Goal: Navigation & Orientation: Find specific page/section

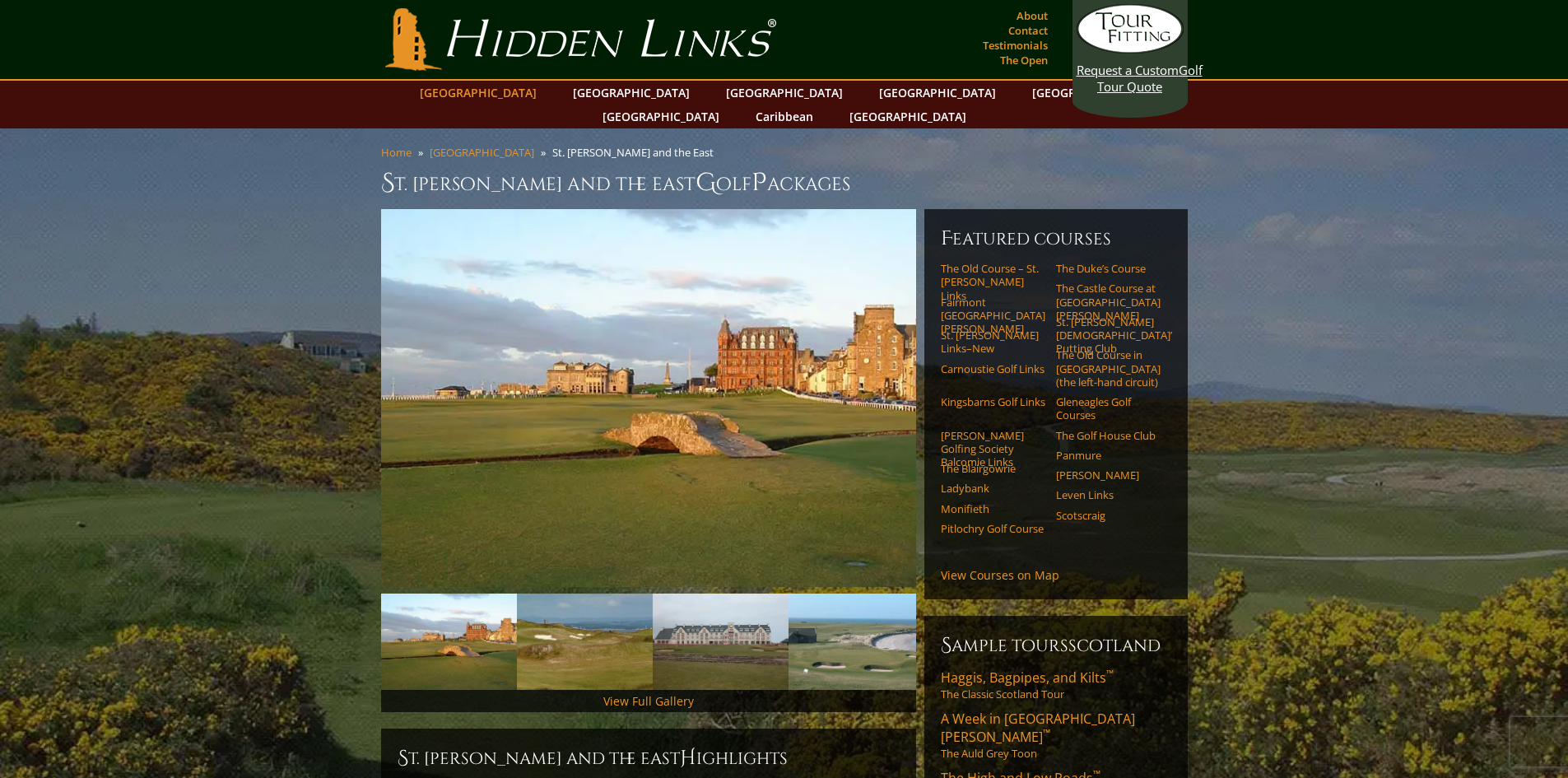
click at [515, 95] on link "[GEOGRAPHIC_DATA]" at bounding box center [477, 92] width 133 height 24
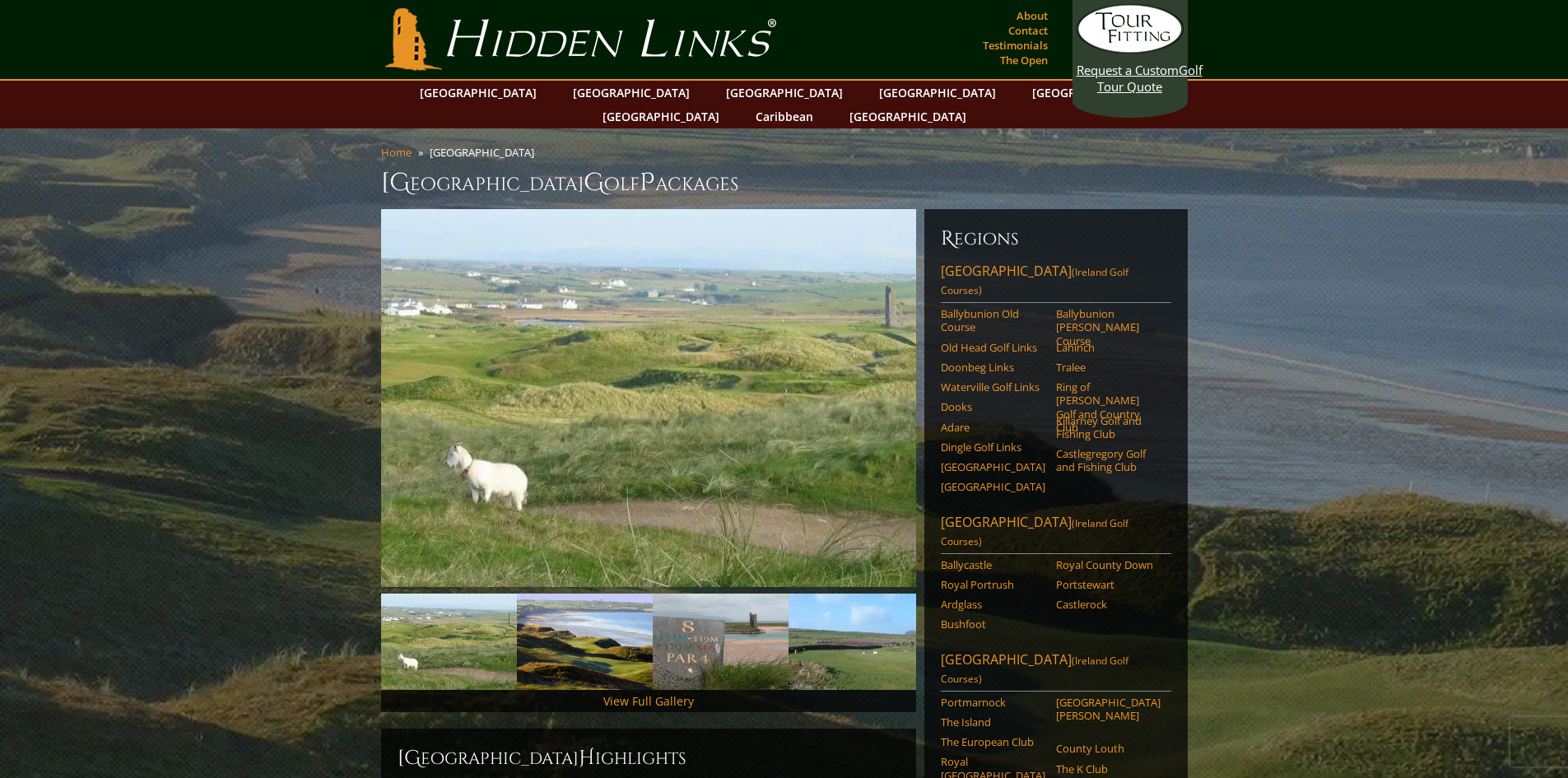
drag, startPoint x: 966, startPoint y: 382, endPoint x: 1313, endPoint y: 322, distance: 352.1
click at [871, 89] on link "[GEOGRAPHIC_DATA]" at bounding box center [937, 92] width 133 height 24
